Goal: Task Accomplishment & Management: Complete application form

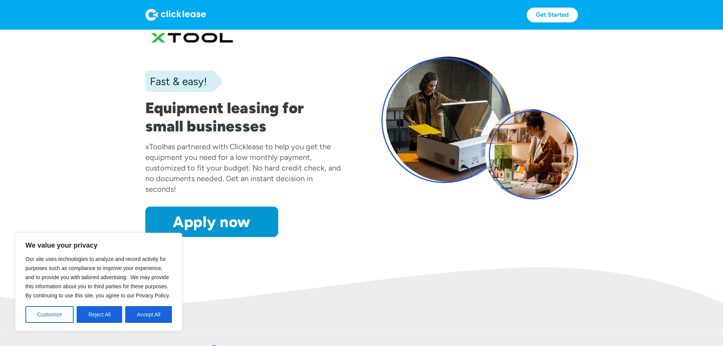
scroll to position [38, 0]
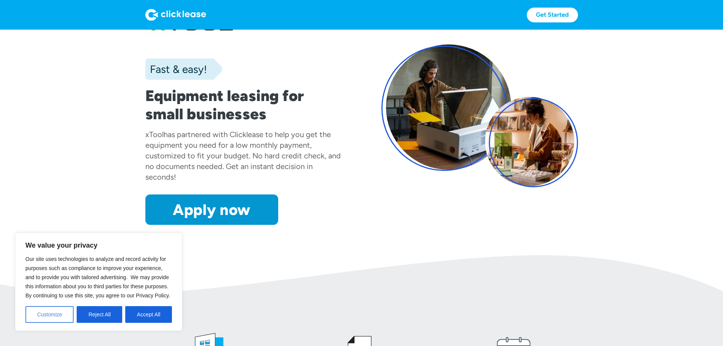
click at [54, 317] on button "Customize" at bounding box center [49, 314] width 48 height 17
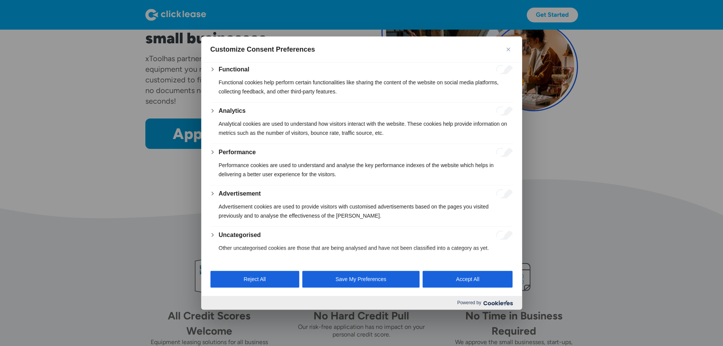
scroll to position [152, 0]
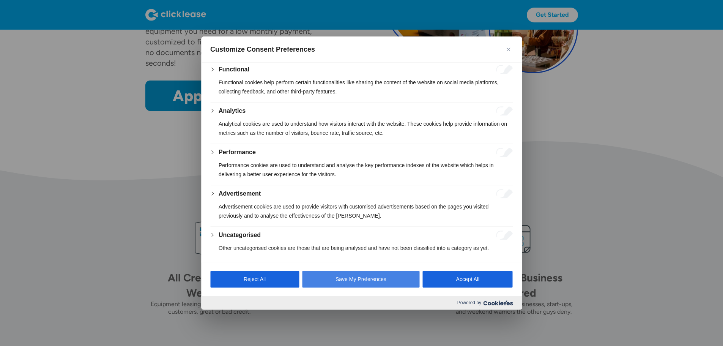
click at [369, 278] on button "Save My Preferences" at bounding box center [361, 279] width 118 height 17
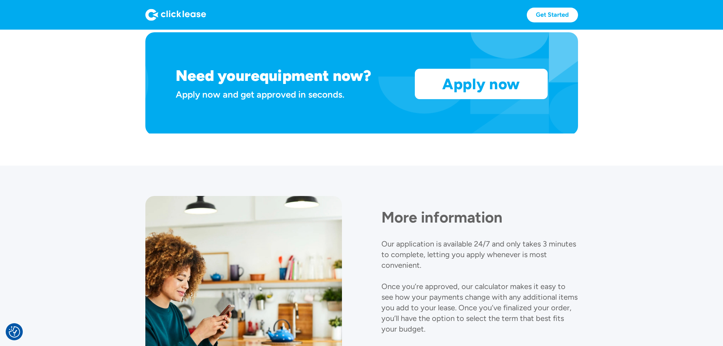
scroll to position [645, 0]
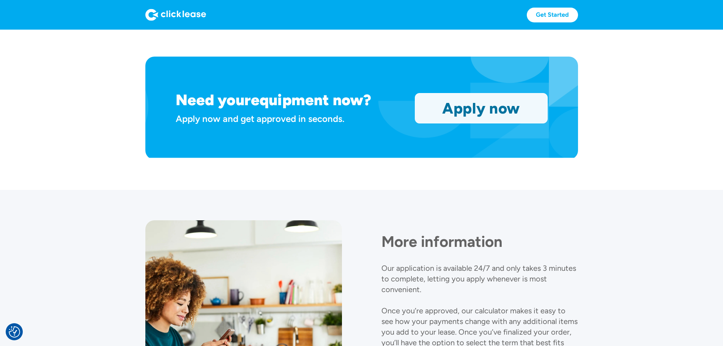
click at [487, 123] on link "Apply now" at bounding box center [481, 108] width 132 height 30
